Goal: Task Accomplishment & Management: Use online tool/utility

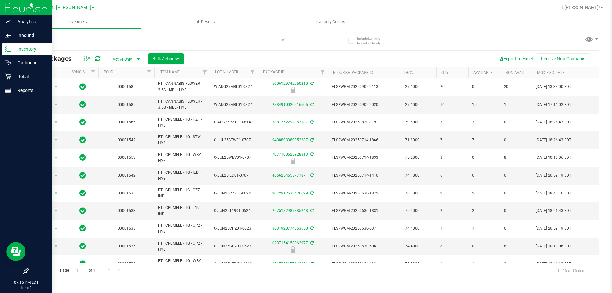
drag, startPoint x: 0, startPoint y: 60, endPoint x: 16, endPoint y: 45, distance: 22.1
click at [0, 57] on div "Analytics Inbound Inventory Outbound Retail Reports 07:15 PM EDT [DATE] 09/22 […" at bounding box center [306, 146] width 612 height 293
click at [13, 77] on p "Retail" at bounding box center [30, 77] width 38 height 8
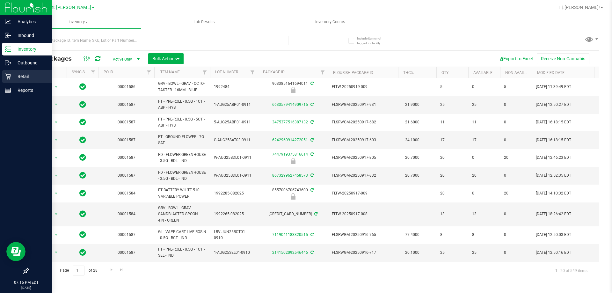
click at [11, 76] on icon at bounding box center [8, 77] width 6 height 6
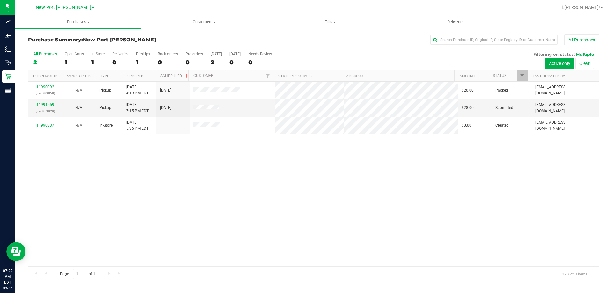
click at [268, 221] on div "11990092 (326789858) N/A Pickup [DATE] 4:19 PM EDT 9/22/2025 $20.00 Packed [EMA…" at bounding box center [313, 174] width 570 height 184
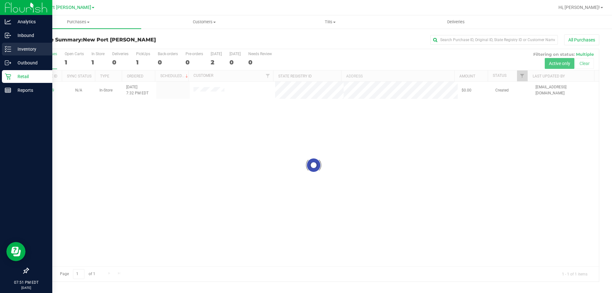
click at [21, 46] on p "Inventory" at bounding box center [30, 49] width 38 height 8
click at [25, 46] on p "Inventory" at bounding box center [30, 49] width 38 height 8
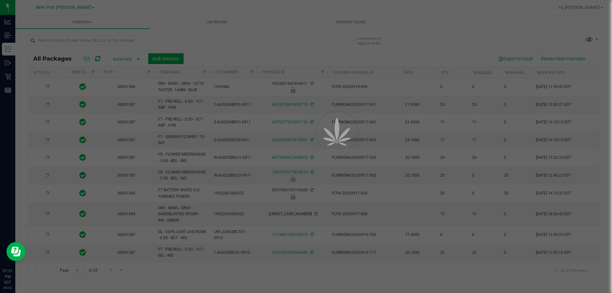
click at [95, 40] on div at bounding box center [306, 146] width 612 height 293
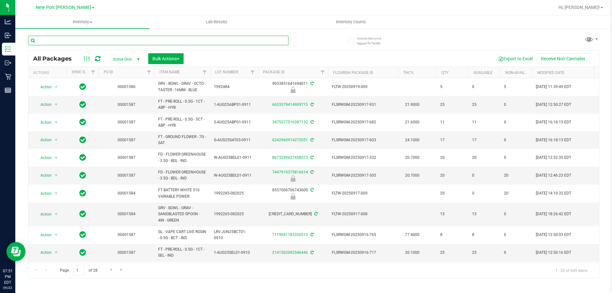
click at [95, 40] on input "text" at bounding box center [158, 41] width 260 height 10
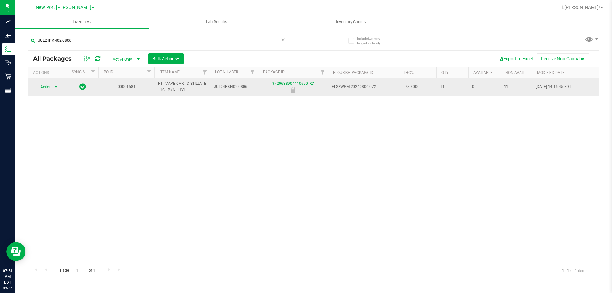
type input "JUL24PKN02-0806"
click at [51, 89] on span "Action" at bounding box center [43, 87] width 17 height 9
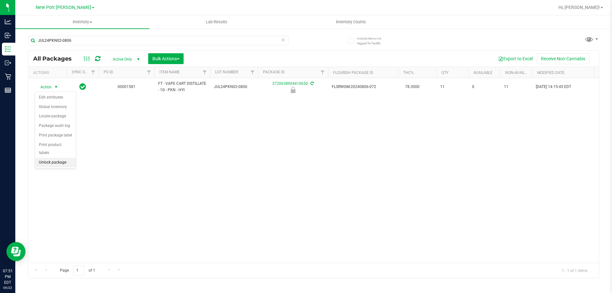
click at [47, 158] on li "Unlock package" at bounding box center [55, 163] width 41 height 10
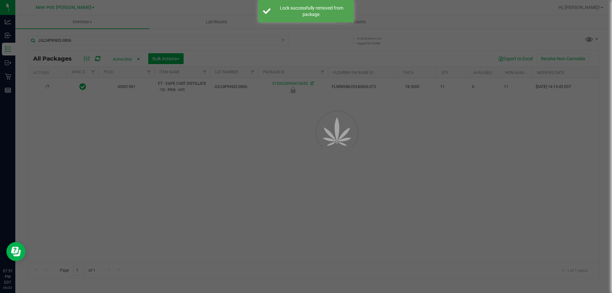
click at [149, 163] on div at bounding box center [306, 146] width 612 height 293
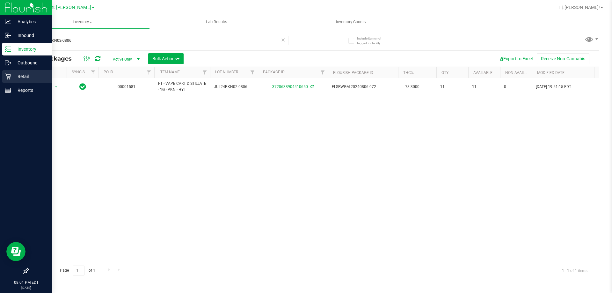
click at [3, 73] on div "Retail" at bounding box center [27, 76] width 50 height 13
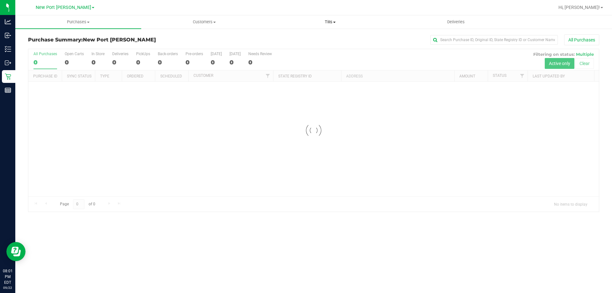
click at [327, 19] on span "Tills" at bounding box center [329, 22] width 125 height 6
click at [290, 37] on span "Manage tills" at bounding box center [288, 38] width 43 height 5
click at [287, 38] on span "Manage tills" at bounding box center [288, 38] width 43 height 5
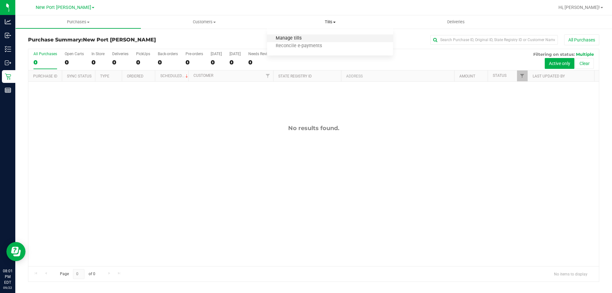
click at [291, 40] on span "Manage tills" at bounding box center [288, 38] width 43 height 5
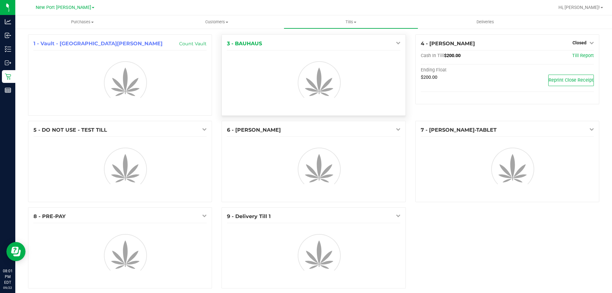
click at [396, 42] on icon at bounding box center [398, 42] width 4 height 4
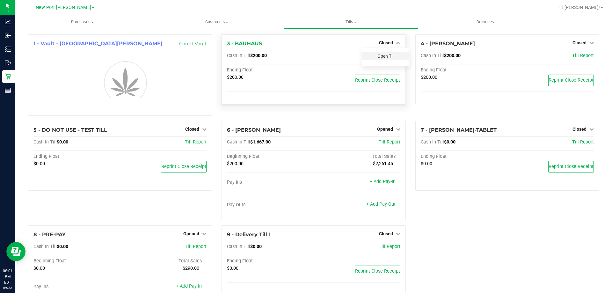
click at [377, 57] on link "Open Till" at bounding box center [385, 56] width 17 height 5
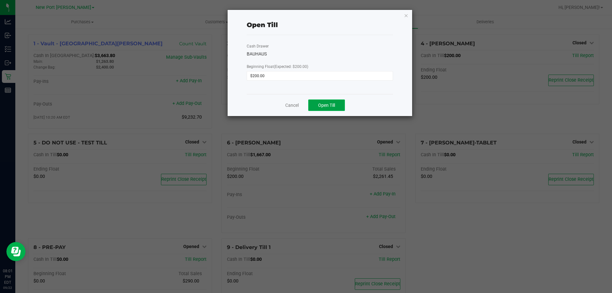
click at [331, 102] on button "Open Till" at bounding box center [326, 104] width 37 height 11
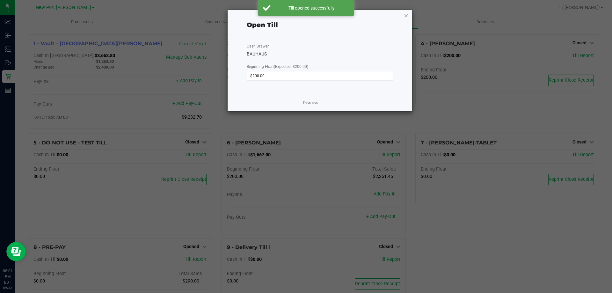
click at [406, 15] on icon "button" at bounding box center [406, 15] width 4 height 8
